Goal: Information Seeking & Learning: Check status

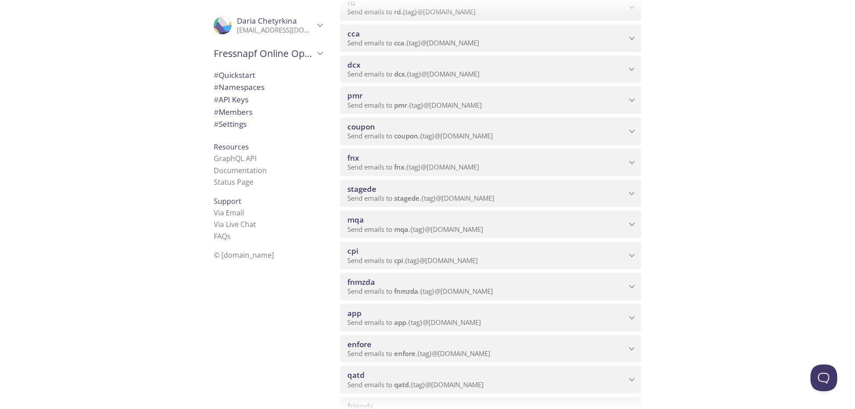
scroll to position [312, 0]
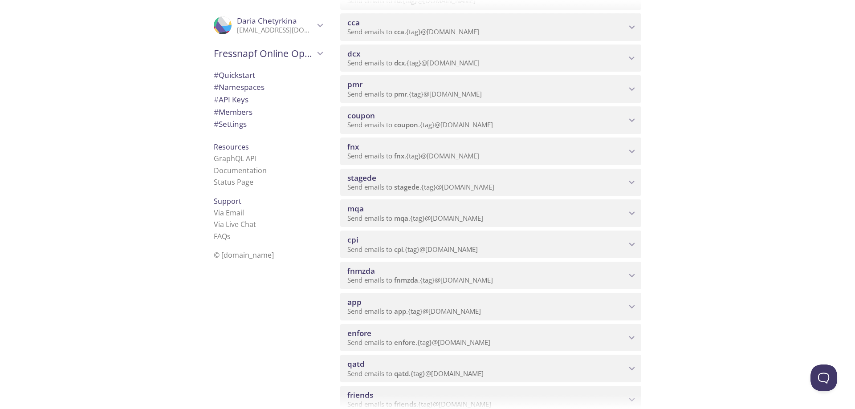
click at [490, 212] on span "mqa" at bounding box center [486, 209] width 279 height 10
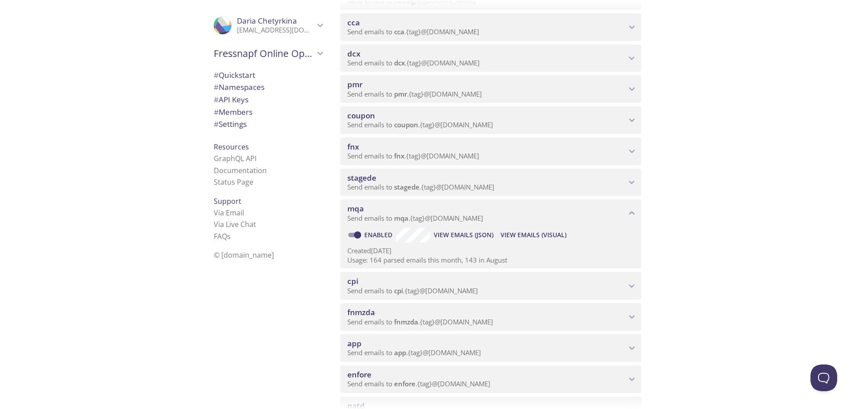
click at [540, 231] on span "View Emails (Visual)" at bounding box center [533, 235] width 66 height 11
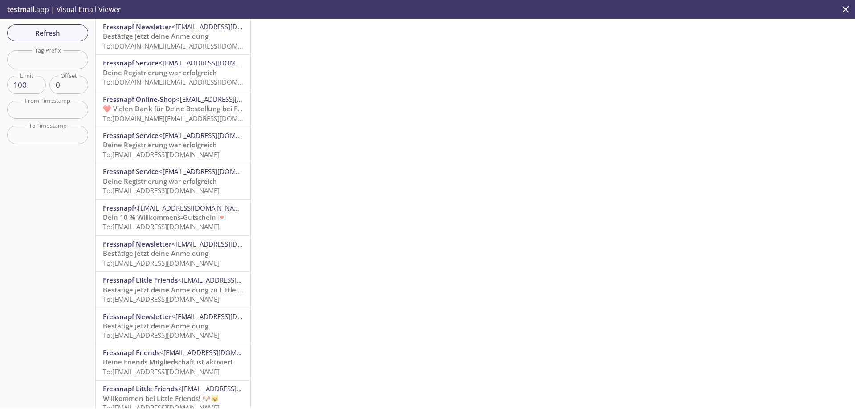
click at [174, 222] on span "To: [EMAIL_ADDRESS][DOMAIN_NAME]" at bounding box center [161, 226] width 117 height 9
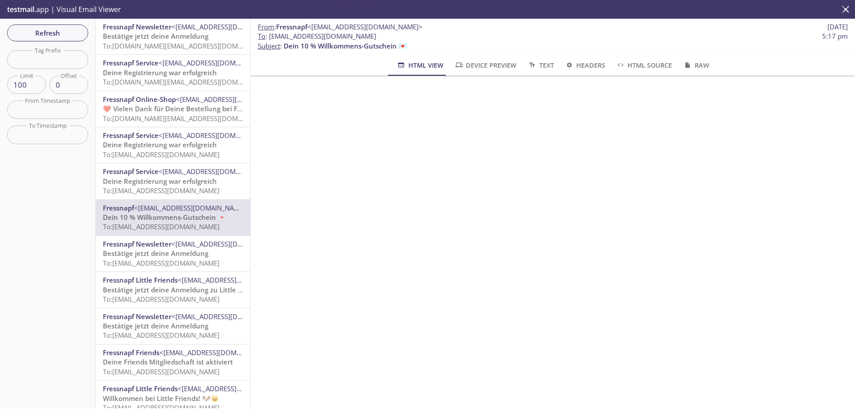
scroll to position [1095, 0]
click at [41, 30] on span "Refresh" at bounding box center [47, 33] width 67 height 12
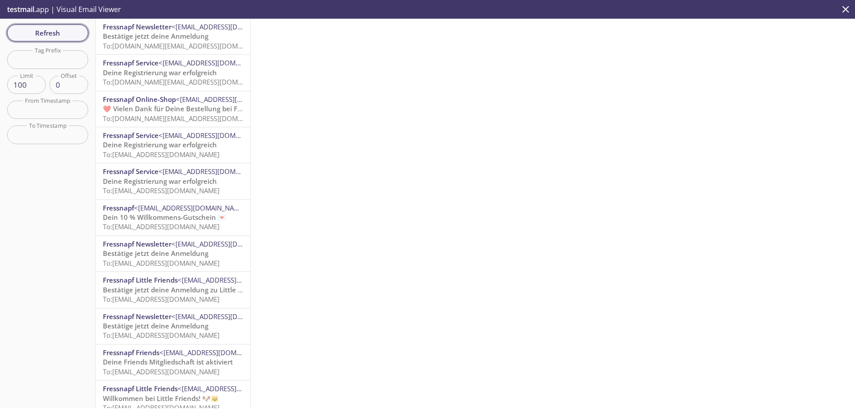
click at [39, 35] on span "Refresh" at bounding box center [47, 33] width 67 height 12
click at [32, 29] on span "Refresh" at bounding box center [47, 33] width 67 height 12
click at [40, 37] on span "Refresh" at bounding box center [47, 33] width 67 height 12
click at [26, 36] on span "Refresh" at bounding box center [47, 33] width 67 height 12
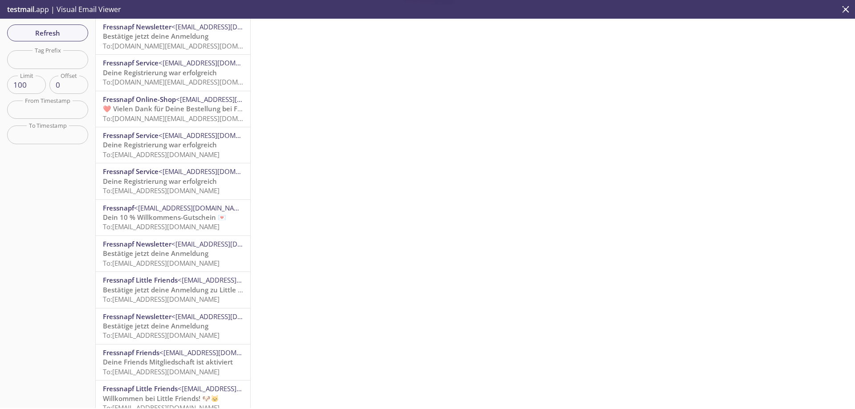
click at [51, 60] on input "text" at bounding box center [47, 59] width 81 height 18
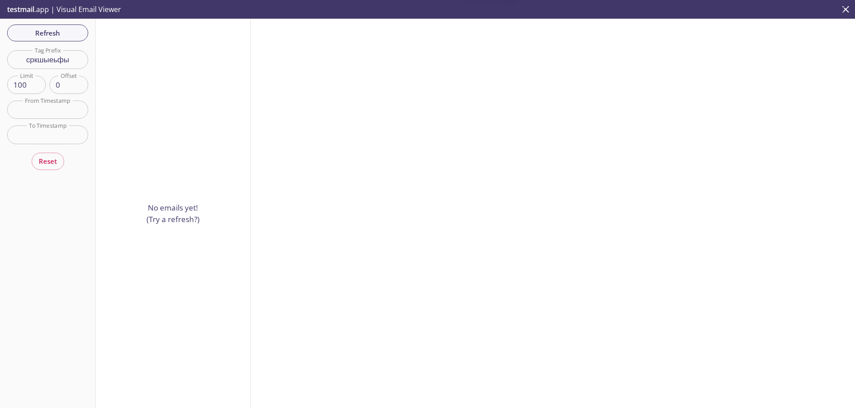
click at [51, 60] on input "сркшыеьфы" at bounding box center [47, 59] width 81 height 18
type input "christmas"
click at [60, 31] on div "Refresh Filters Tag Prefix christmas Tag Prefix Limit 100 Limit Offset 0 Offset…" at bounding box center [48, 214] width 96 height 390
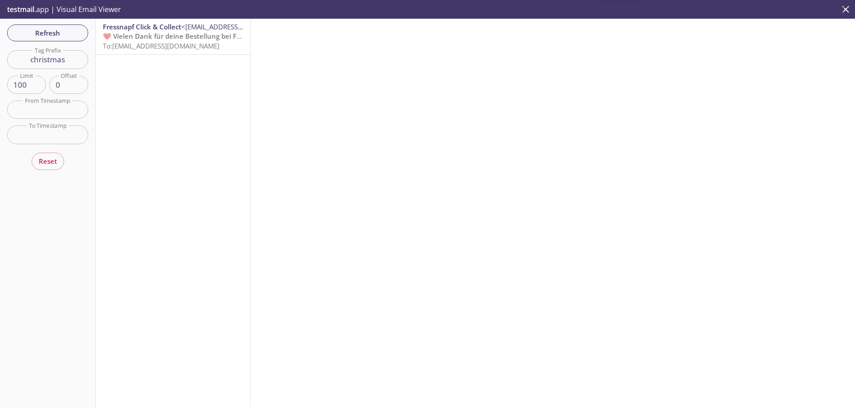
click at [62, 57] on input "christmas" at bounding box center [47, 59] width 81 height 18
click at [168, 37] on span "❤️ Vielen Dank für deine Bestellung bei Fressnapf" at bounding box center [183, 36] width 161 height 9
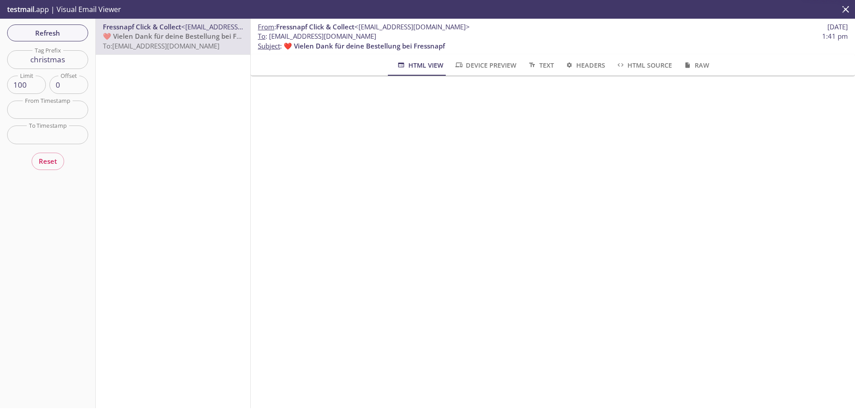
scroll to position [668, 0]
click at [60, 60] on input "christmas" at bounding box center [47, 59] width 81 height 18
click at [33, 39] on span "Refresh" at bounding box center [47, 33] width 67 height 12
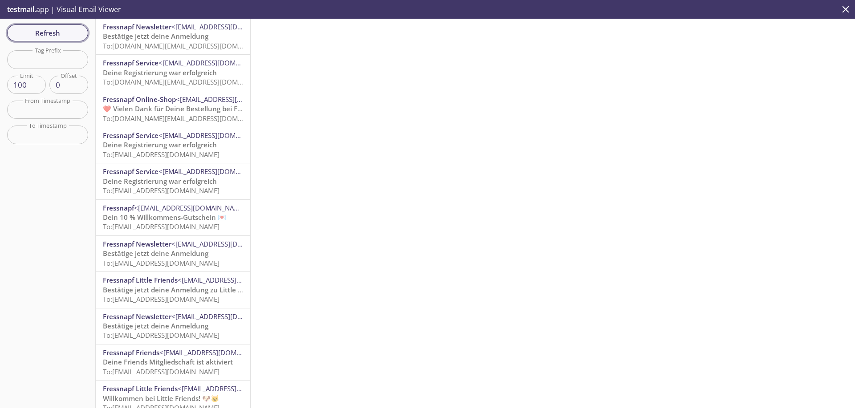
click at [34, 36] on span "Refresh" at bounding box center [47, 33] width 67 height 12
click at [169, 46] on span "To: [DOMAIN_NAME][EMAIL_ADDRESS][DOMAIN_NAME]" at bounding box center [187, 45] width 169 height 9
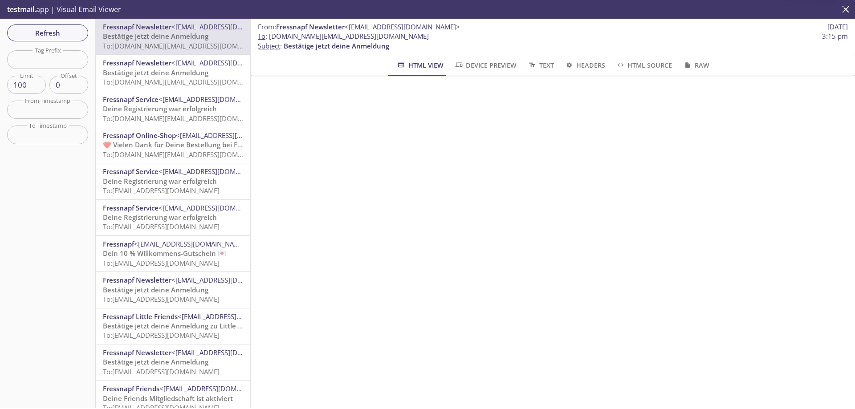
scroll to position [157, 0]
click at [38, 29] on span "Refresh" at bounding box center [47, 33] width 67 height 12
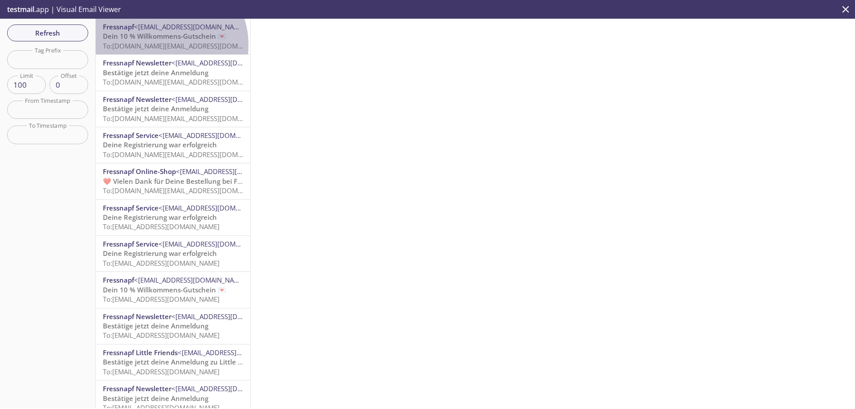
click at [162, 45] on span "To: [DOMAIN_NAME][EMAIL_ADDRESS][DOMAIN_NAME]" at bounding box center [187, 45] width 169 height 9
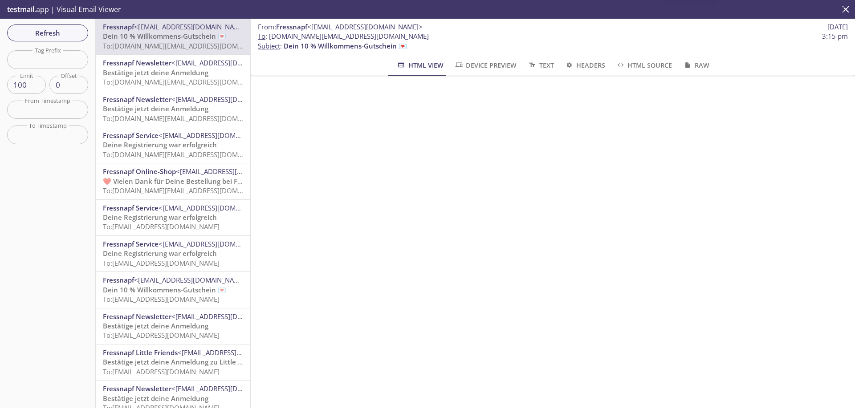
scroll to position [1095, 0]
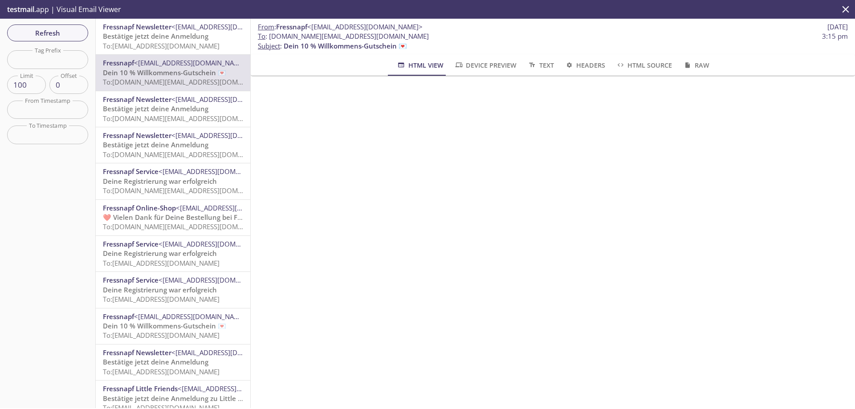
click at [161, 39] on span "Bestätige jetzt deine Anmeldung" at bounding box center [156, 36] width 106 height 9
click at [45, 29] on span "Refresh" at bounding box center [47, 33] width 67 height 12
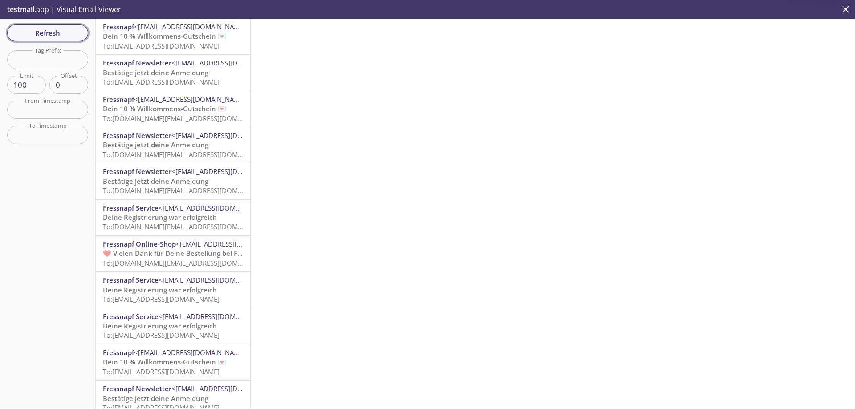
click at [48, 33] on span "Refresh" at bounding box center [47, 33] width 67 height 12
click at [134, 42] on span "To: [EMAIL_ADDRESS][DOMAIN_NAME]" at bounding box center [161, 45] width 117 height 9
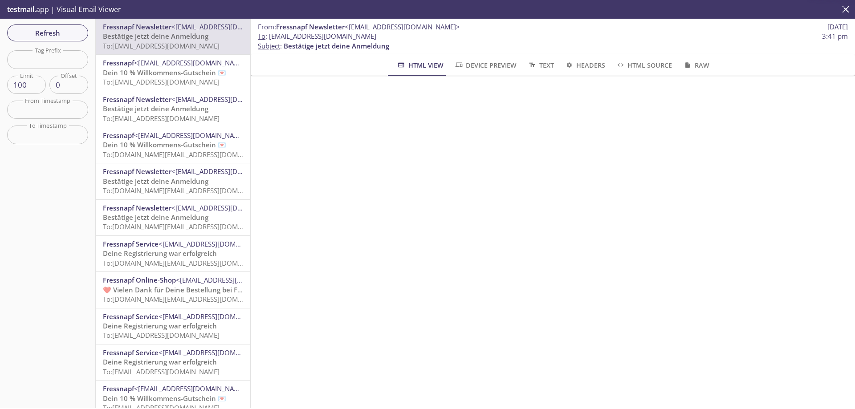
scroll to position [178, 0]
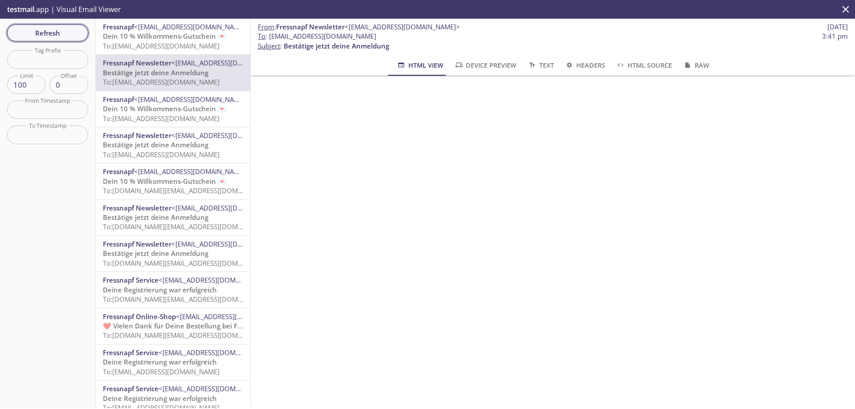
click at [58, 32] on span "Refresh" at bounding box center [47, 33] width 67 height 12
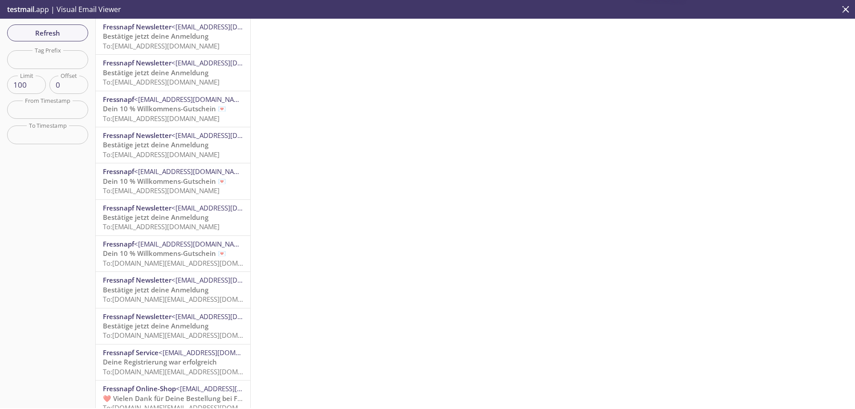
click at [170, 75] on span "Bestätige jetzt deine Anmeldung" at bounding box center [156, 72] width 106 height 9
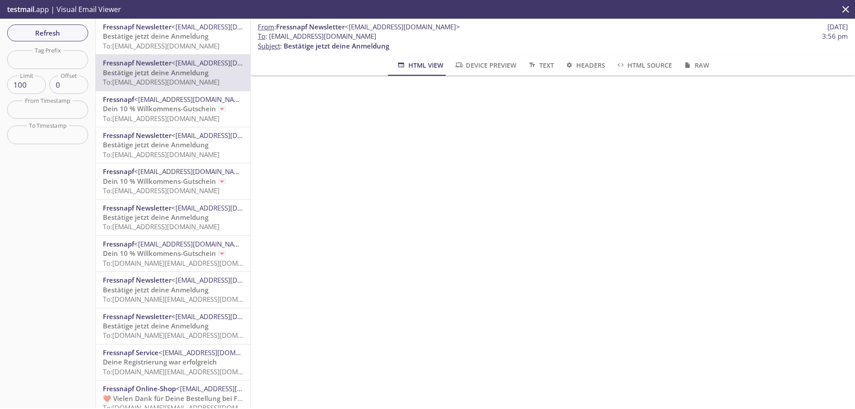
scroll to position [134, 0]
click at [51, 32] on span "Refresh" at bounding box center [47, 33] width 67 height 12
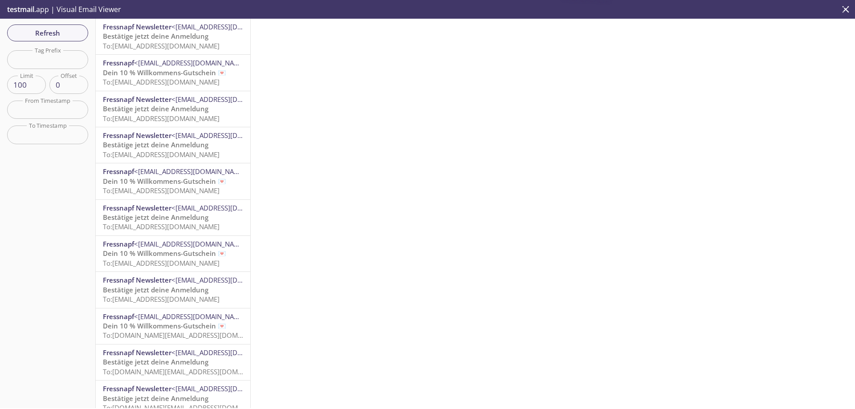
click at [143, 38] on span "Bestätige jetzt deine Anmeldung" at bounding box center [156, 36] width 106 height 9
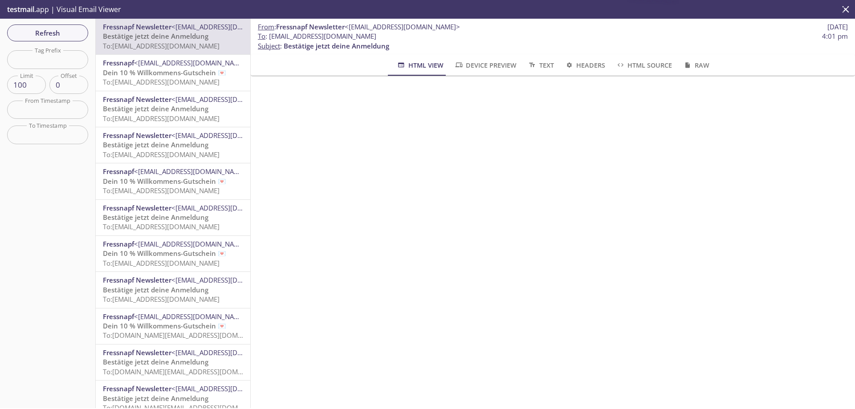
scroll to position [134, 0]
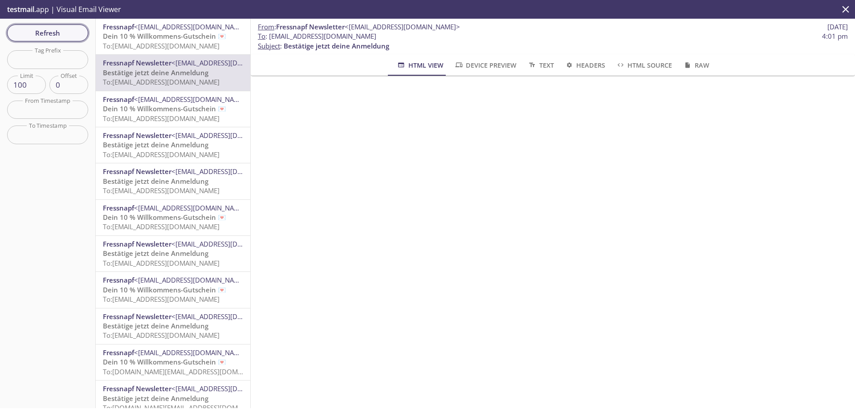
click at [54, 32] on span "Refresh" at bounding box center [47, 33] width 67 height 12
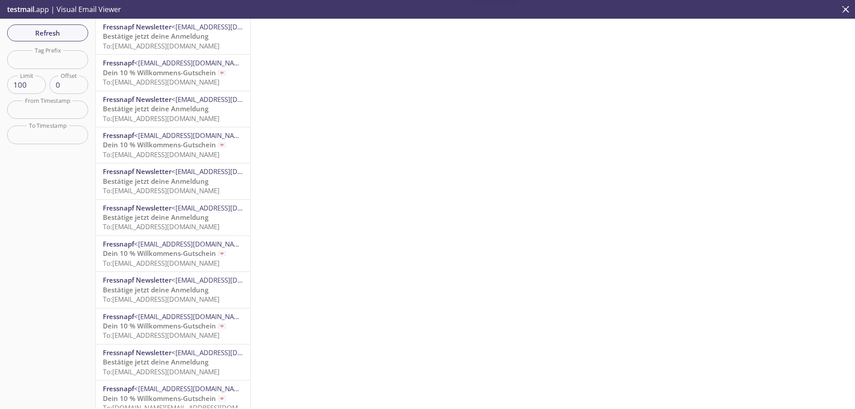
click at [166, 28] on span "Fressnapf Newsletter" at bounding box center [137, 26] width 69 height 9
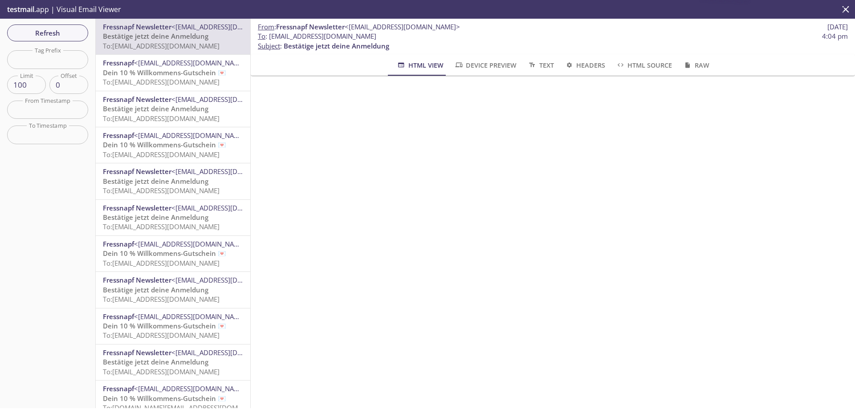
scroll to position [134, 0]
click at [41, 29] on span "Refresh" at bounding box center [47, 33] width 67 height 12
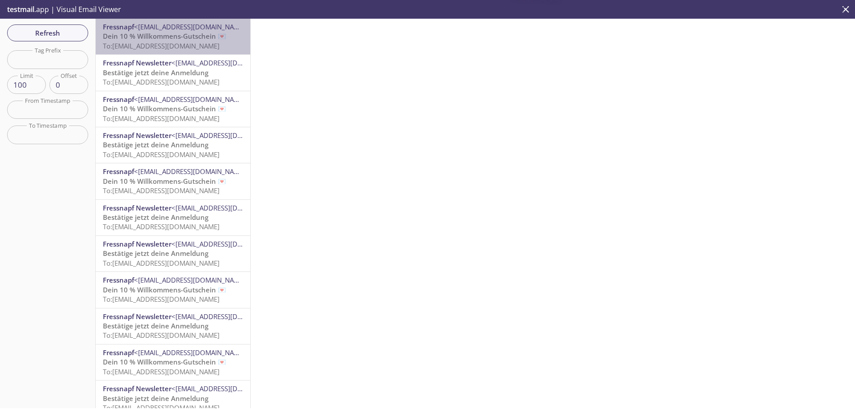
click at [182, 41] on span "To: [EMAIL_ADDRESS][DOMAIN_NAME]" at bounding box center [161, 45] width 117 height 9
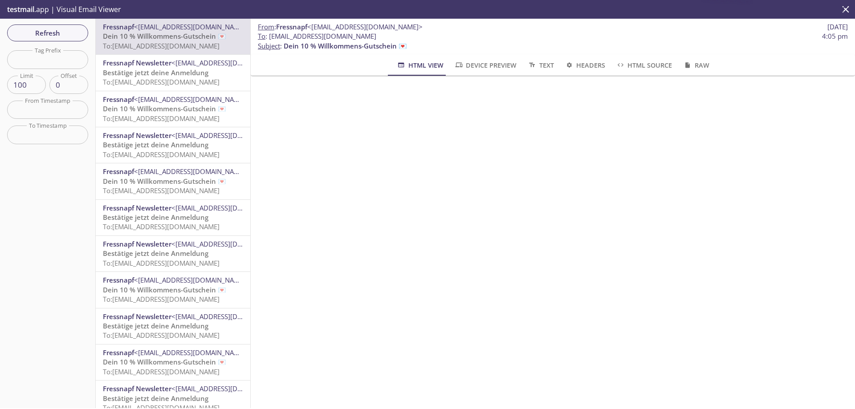
scroll to position [1095, 0]
click at [185, 79] on span "To: [EMAIL_ADDRESS][DOMAIN_NAME]" at bounding box center [161, 81] width 117 height 9
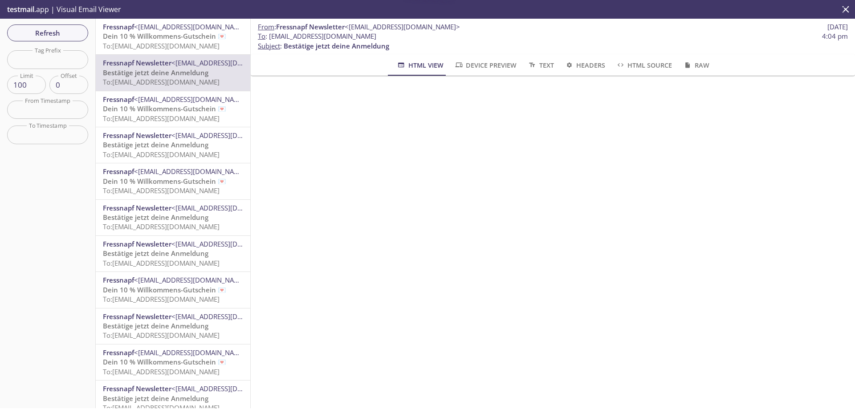
scroll to position [113, 0]
